Goal: Task Accomplishment & Management: Manage account settings

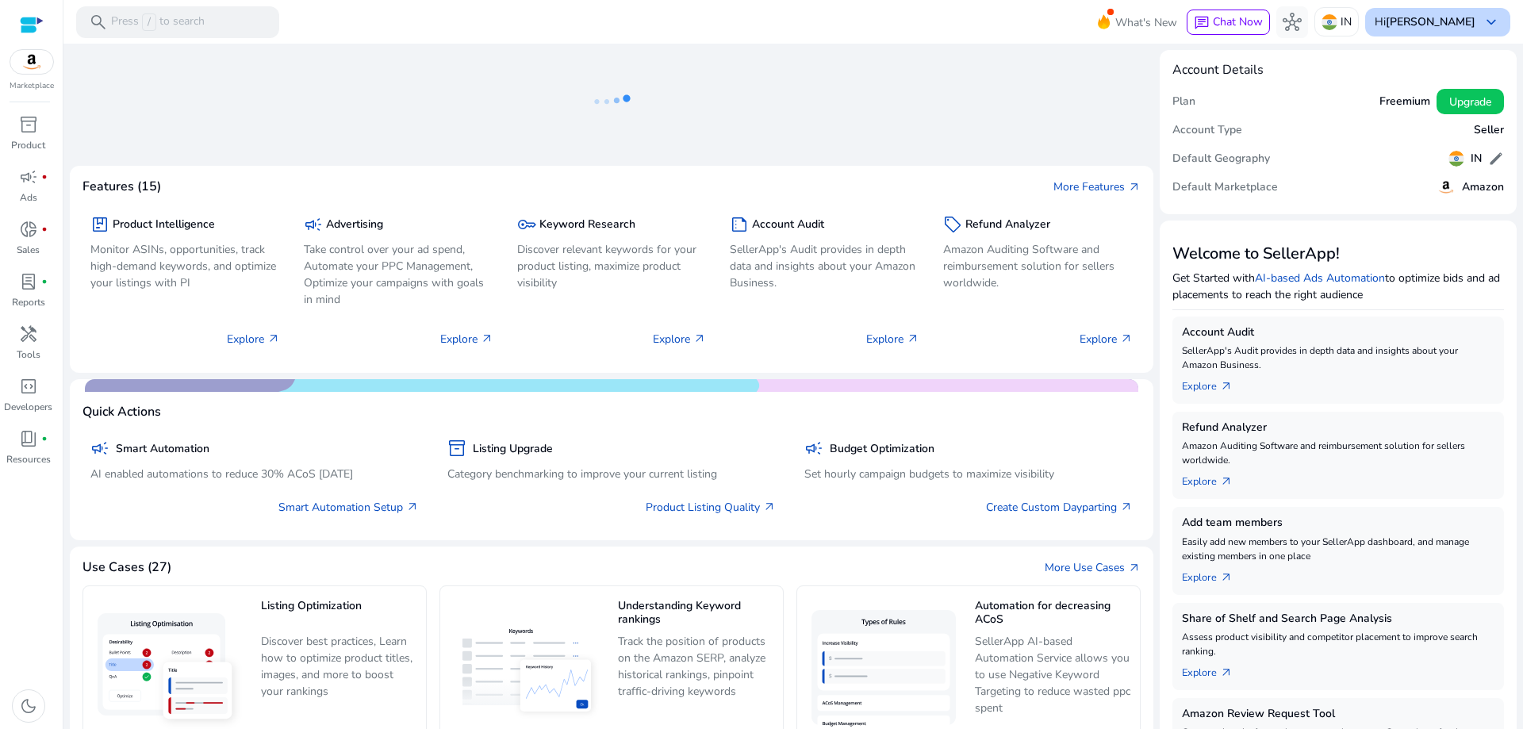
click at [1424, 17] on b "[PERSON_NAME]" at bounding box center [1430, 21] width 90 height 15
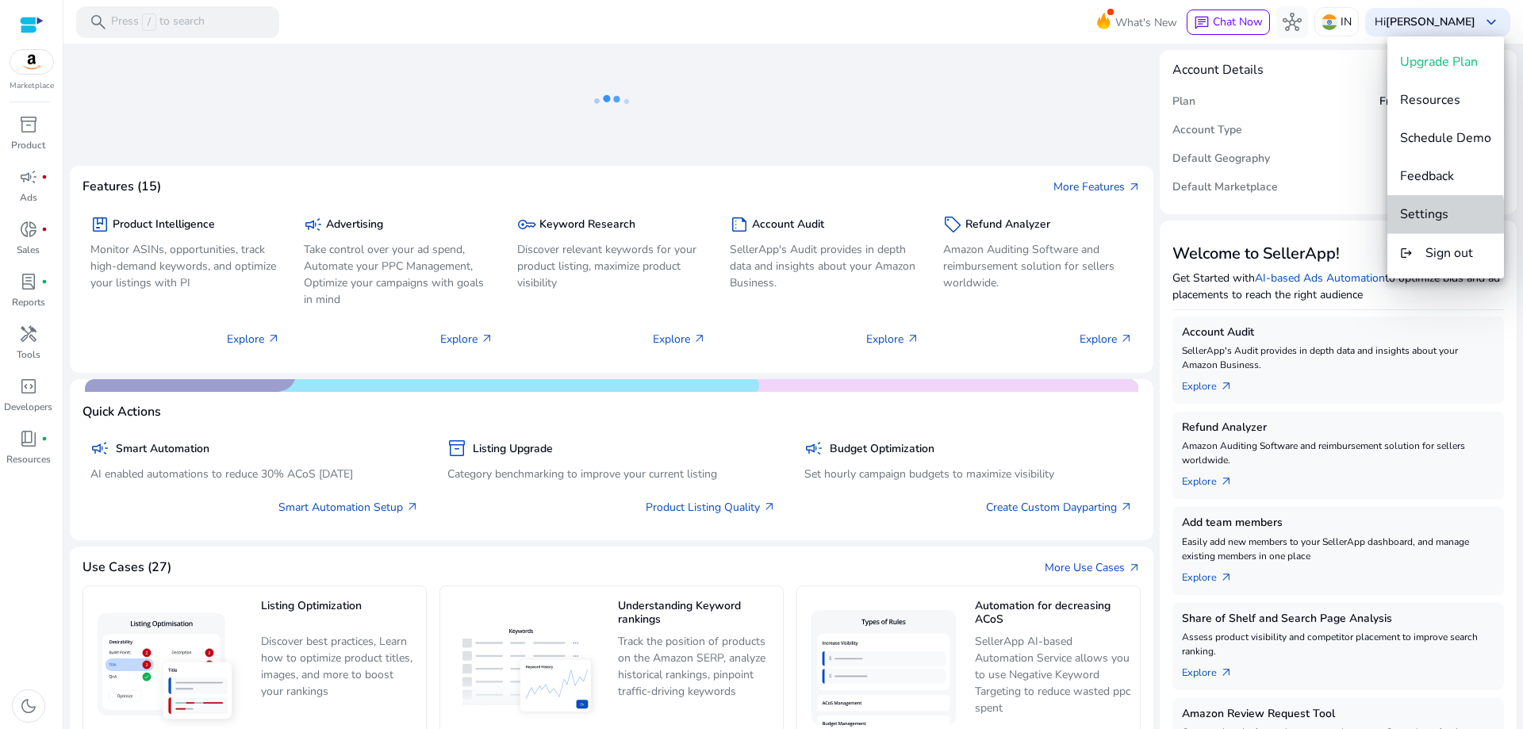
click at [1435, 216] on span "Settings" at bounding box center [1424, 213] width 48 height 17
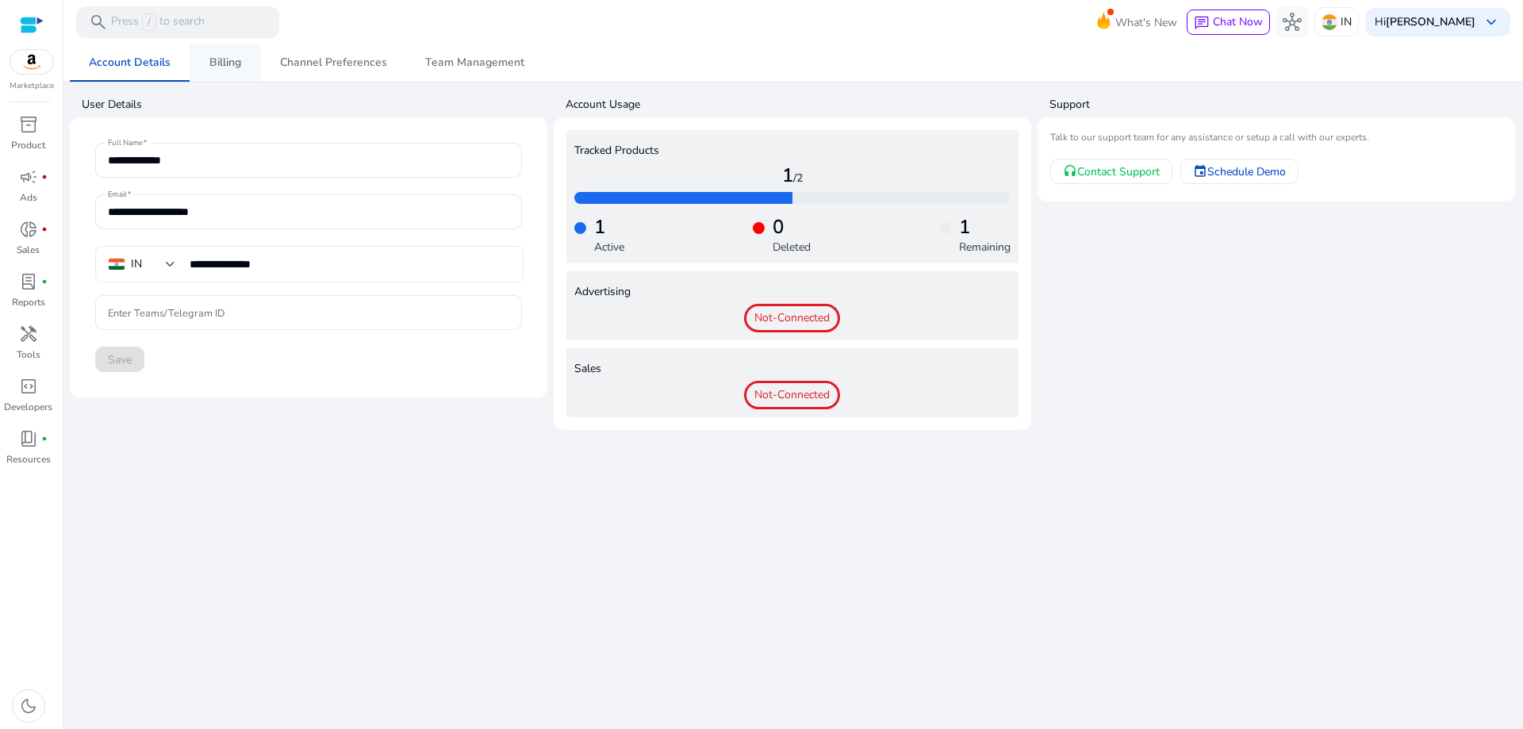
click at [213, 67] on span "Billing" at bounding box center [225, 62] width 32 height 11
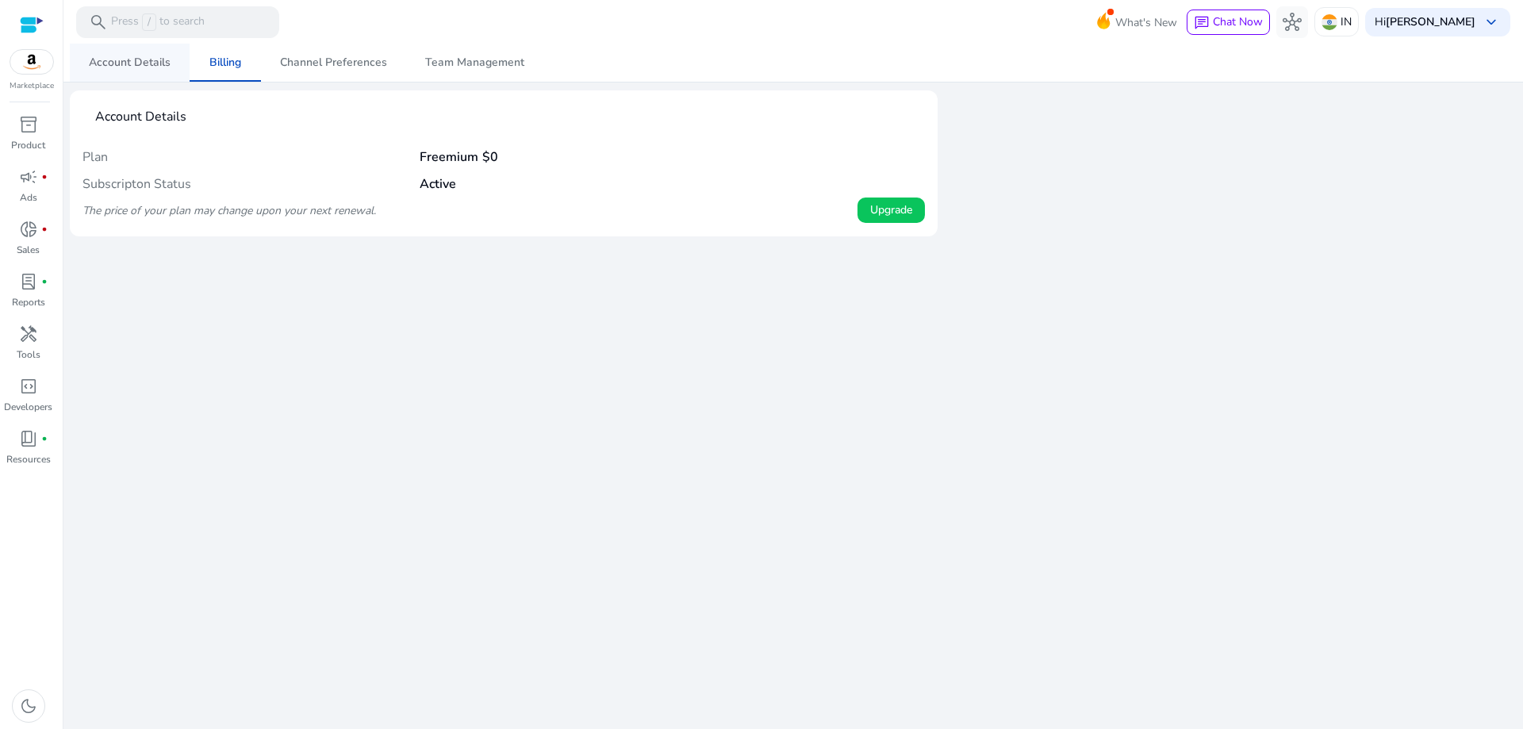
click at [131, 66] on span "Account Details" at bounding box center [130, 62] width 82 height 11
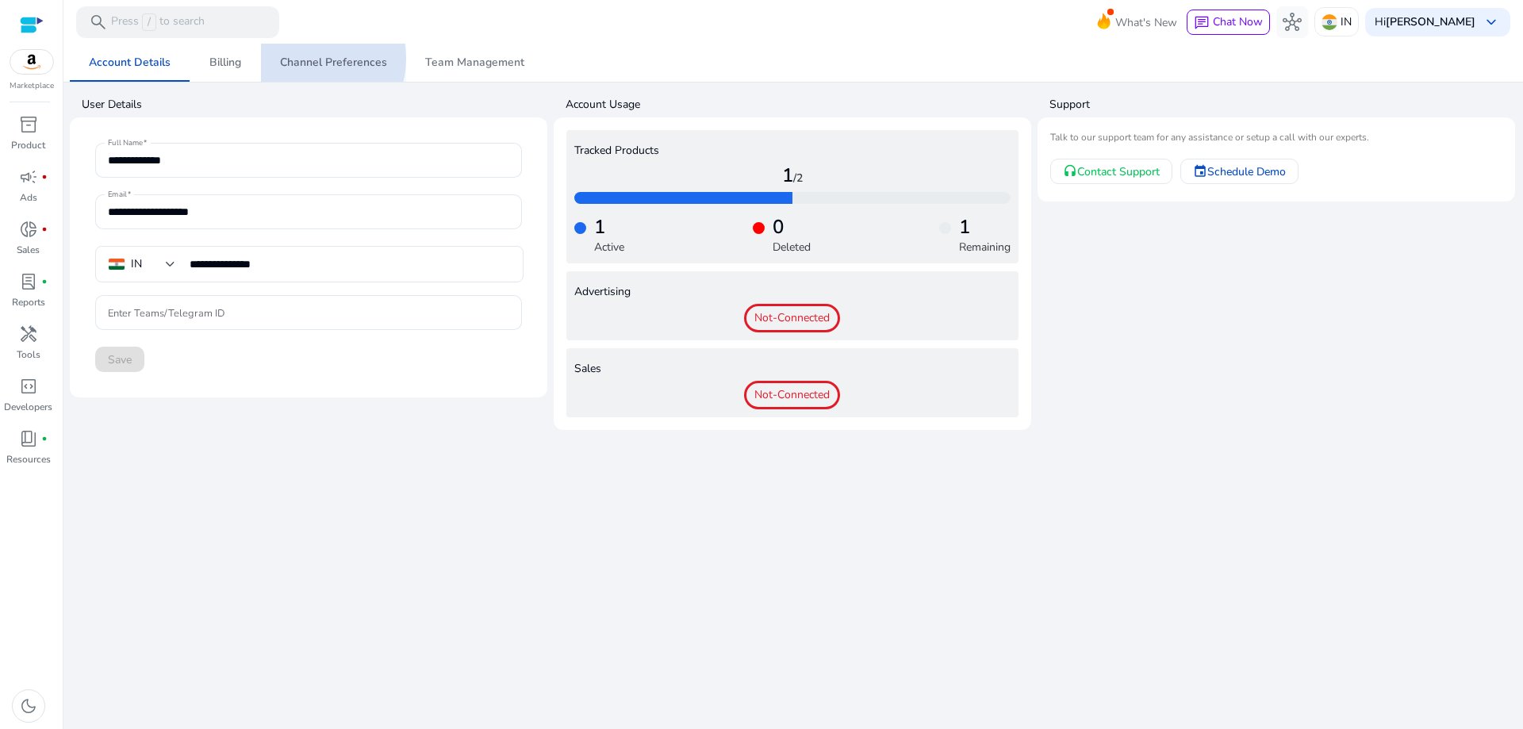
click at [308, 59] on span "Channel Preferences" at bounding box center [333, 62] width 107 height 11
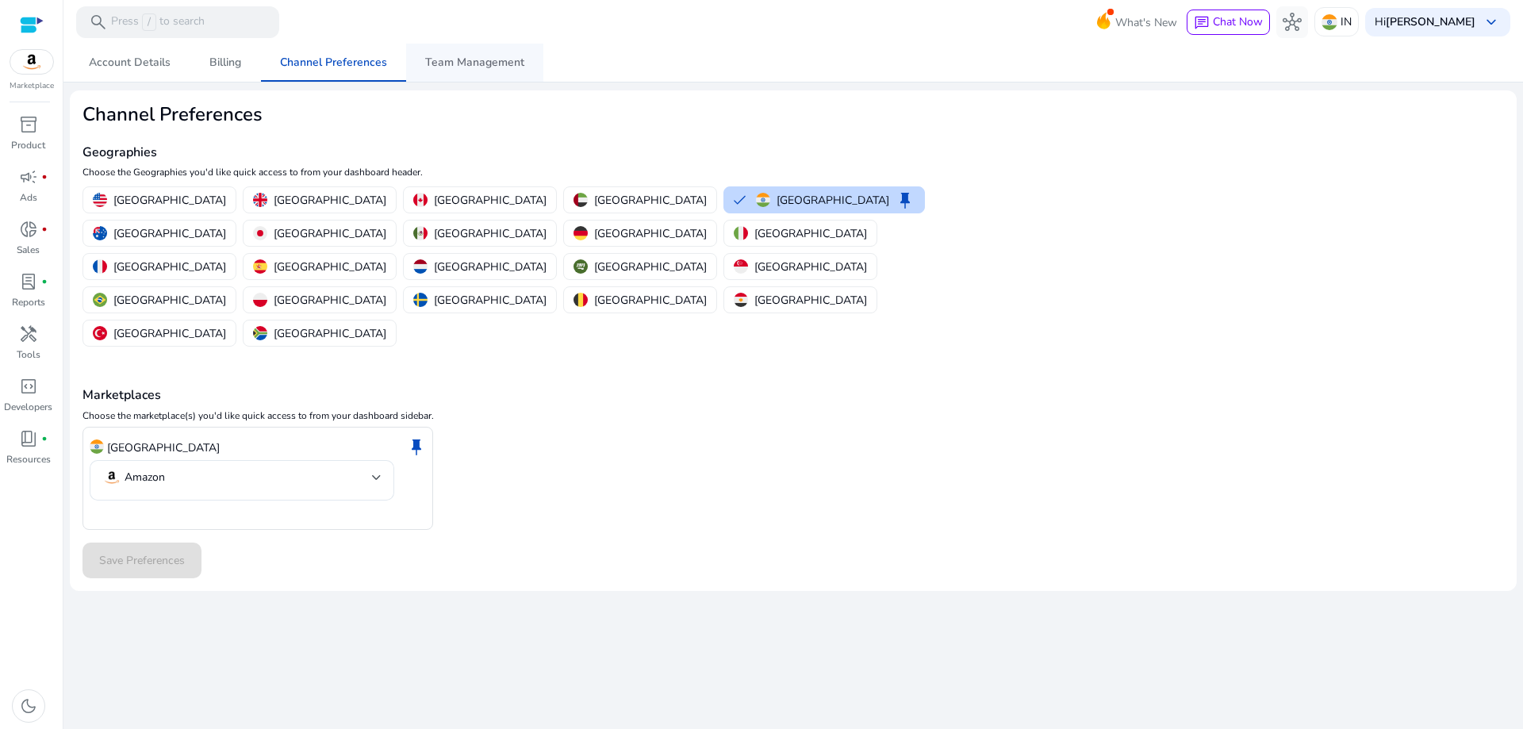
click at [452, 64] on span "Team Management" at bounding box center [474, 62] width 99 height 11
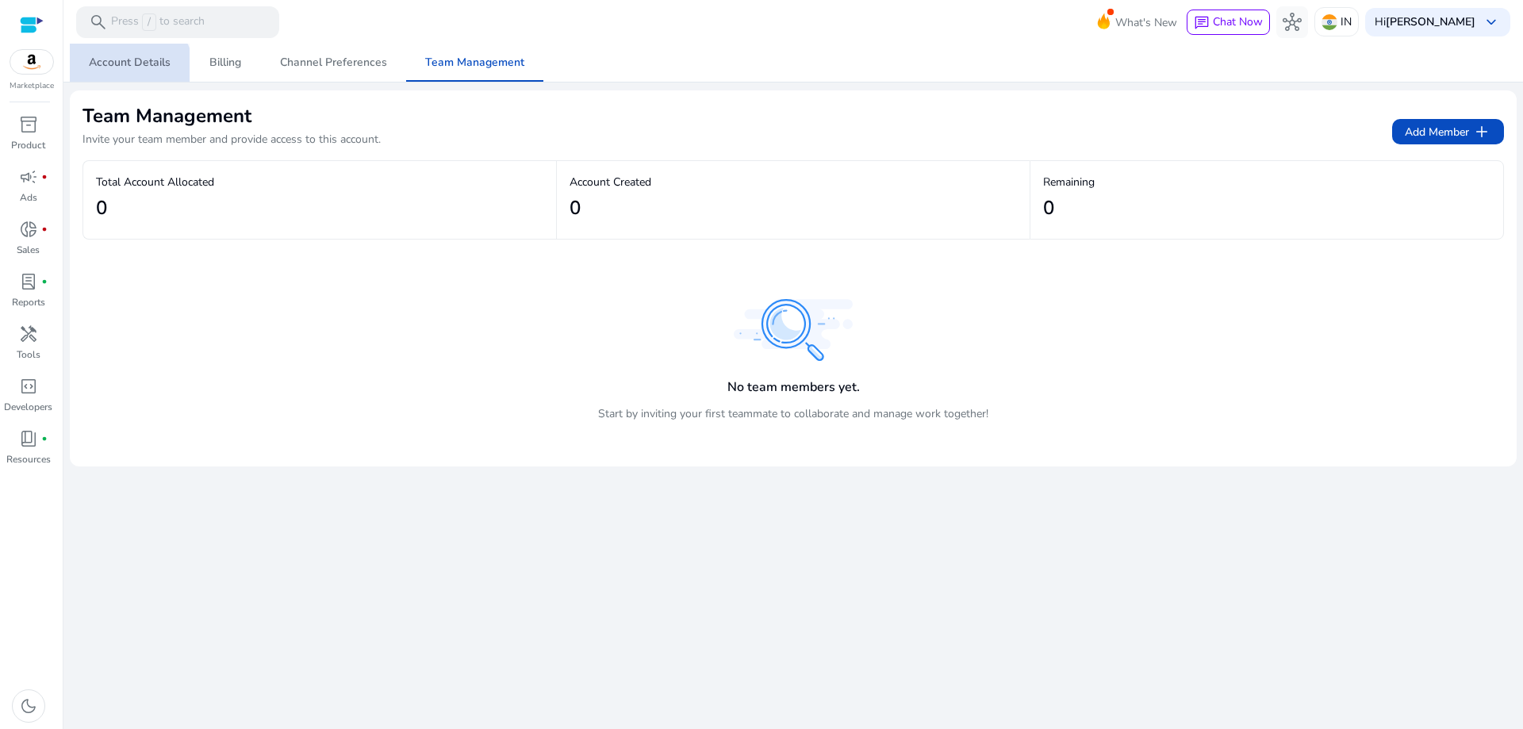
click at [127, 72] on span "Account Details" at bounding box center [130, 63] width 82 height 38
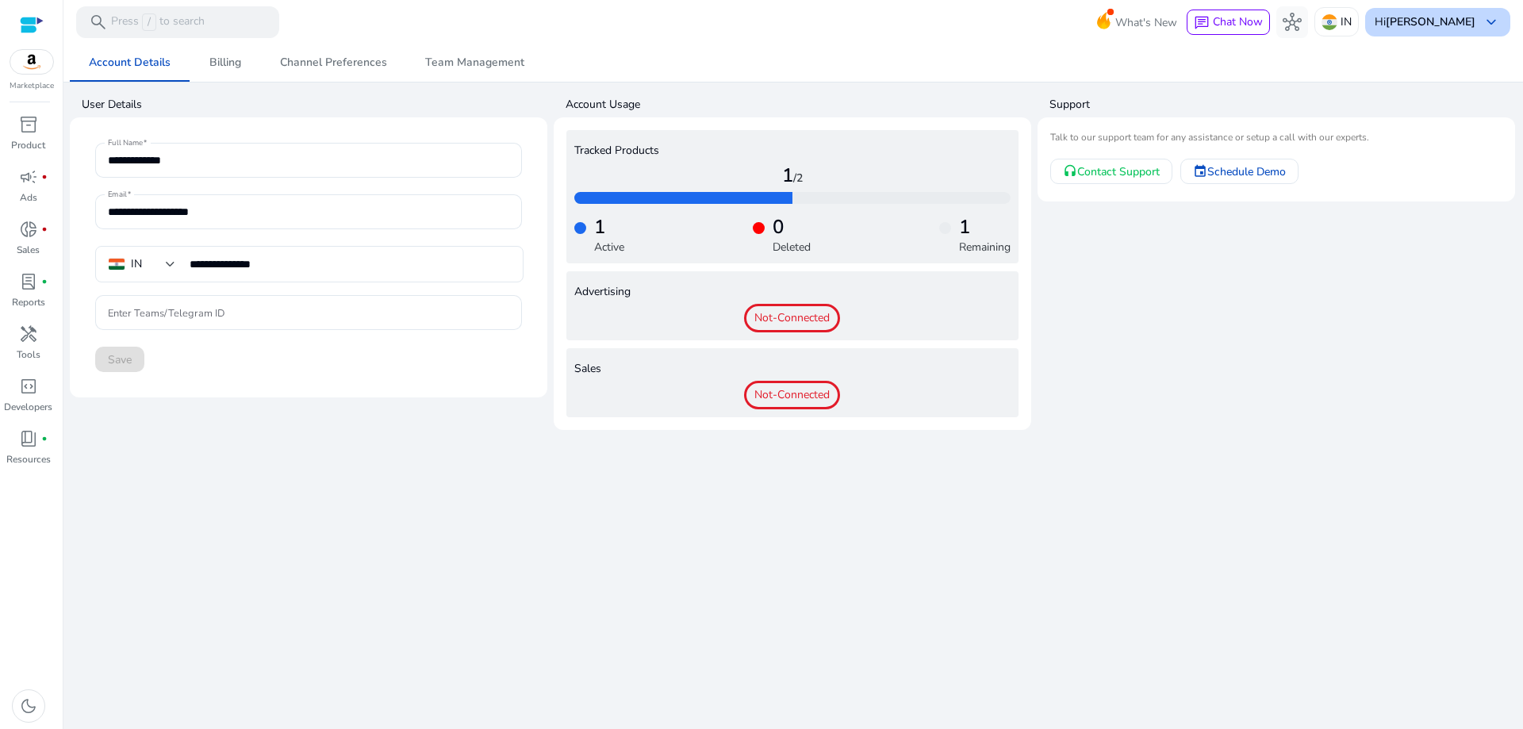
click at [1455, 16] on b "[PERSON_NAME]" at bounding box center [1430, 21] width 90 height 15
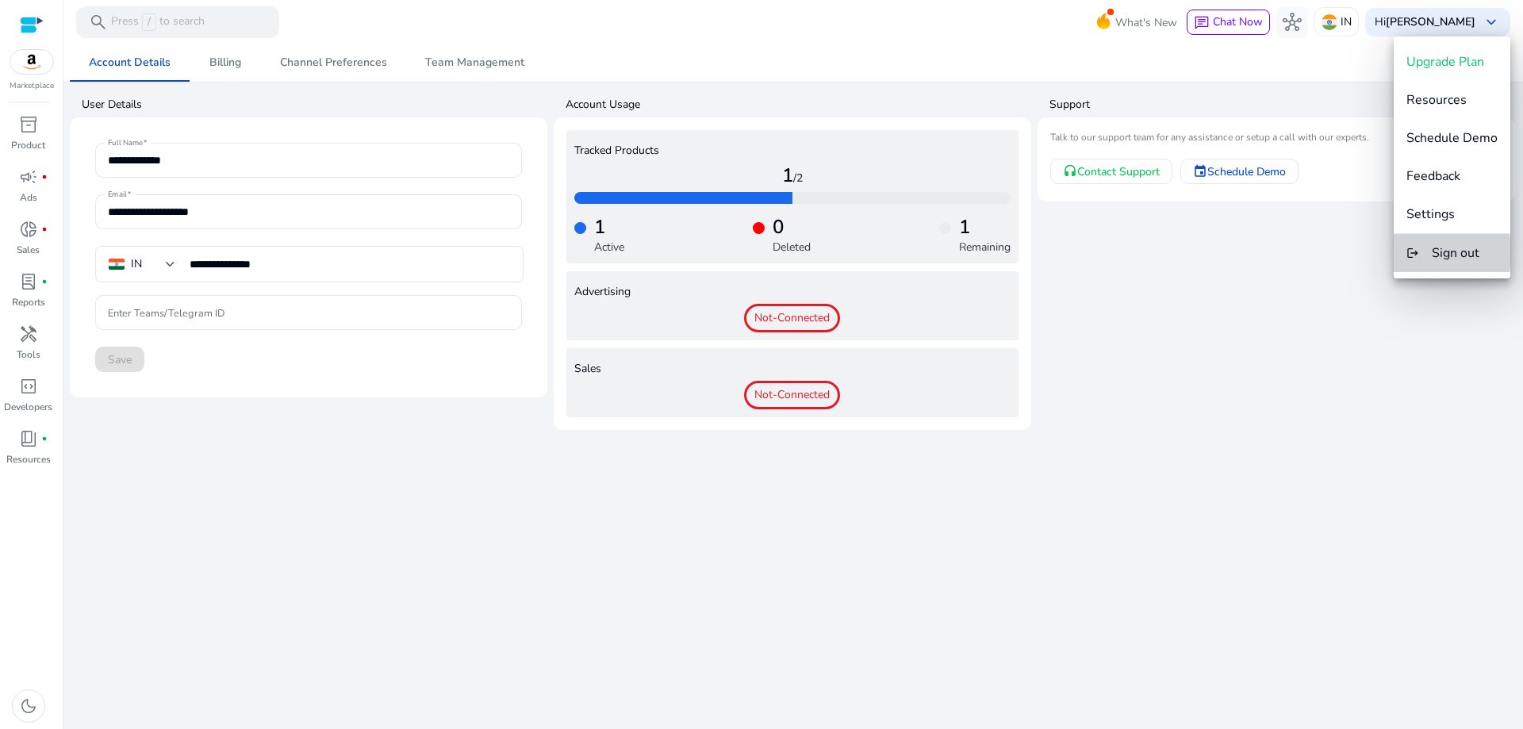
click at [1448, 252] on span "Sign out" at bounding box center [1455, 252] width 48 height 17
